Goal: Navigation & Orientation: Find specific page/section

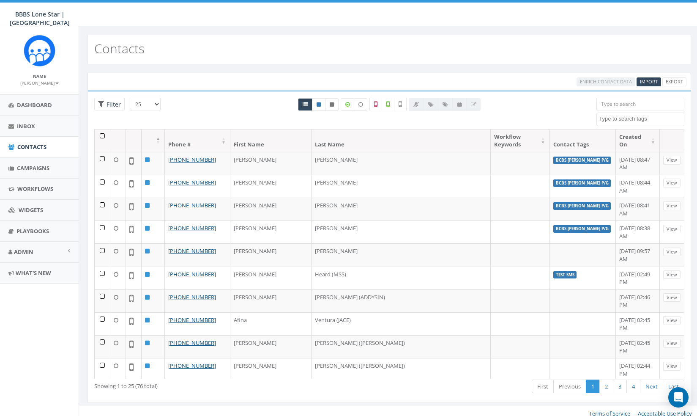
select select
click at [48, 125] on link "Inbox" at bounding box center [39, 126] width 79 height 21
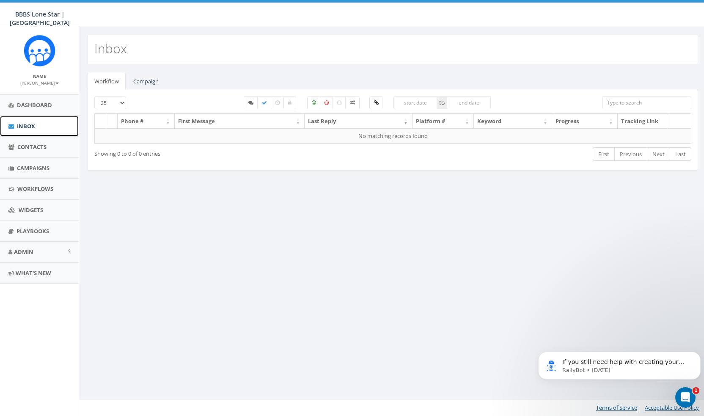
click at [23, 123] on span "Inbox" at bounding box center [26, 126] width 18 height 8
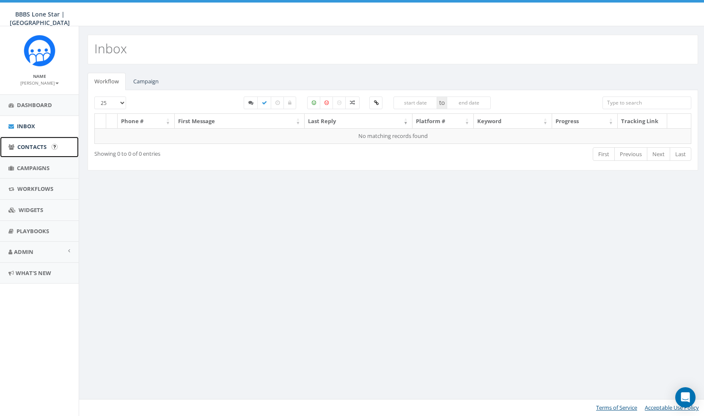
click at [27, 141] on link "Contacts" at bounding box center [39, 147] width 79 height 21
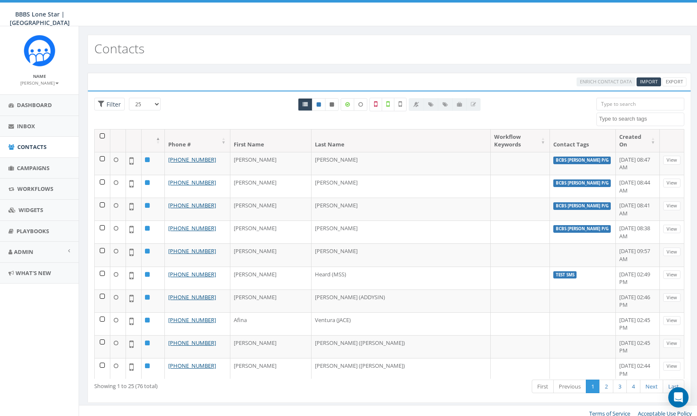
select select
